Goal: Find specific page/section: Find specific page/section

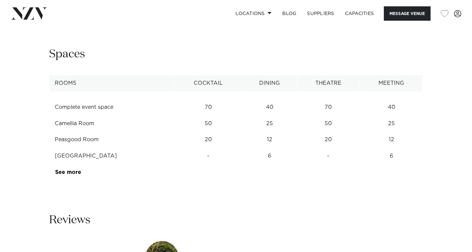
scroll to position [792, 0]
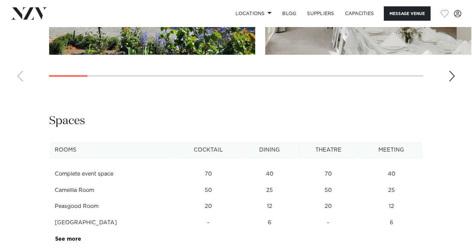
click at [450, 71] on div "Next slide" at bounding box center [452, 76] width 7 height 11
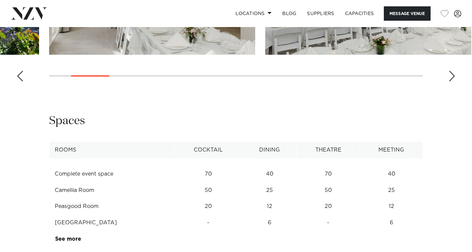
scroll to position [692, 0]
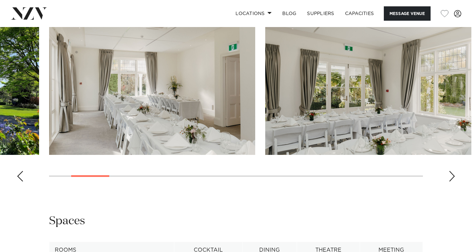
click at [465, 160] on swiper-container at bounding box center [236, 95] width 472 height 183
click at [442, 161] on swiper-container at bounding box center [236, 95] width 472 height 183
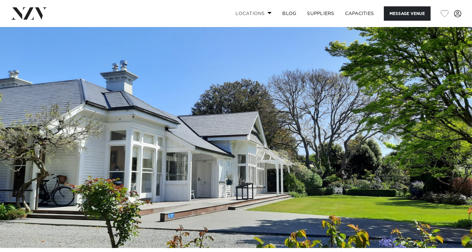
click at [264, 7] on link "Locations" at bounding box center [253, 13] width 47 height 14
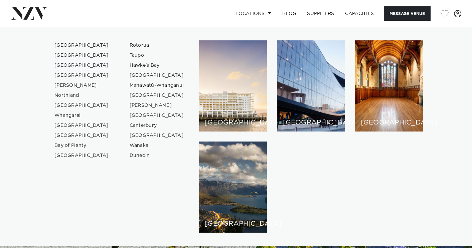
click at [78, 65] on link "[GEOGRAPHIC_DATA]" at bounding box center [81, 65] width 65 height 10
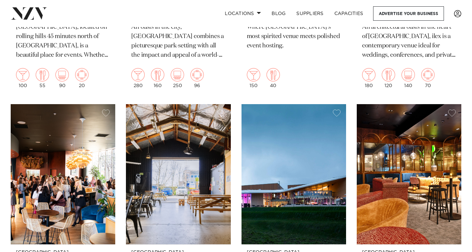
scroll to position [1370, 0]
